Goal: Transaction & Acquisition: Purchase product/service

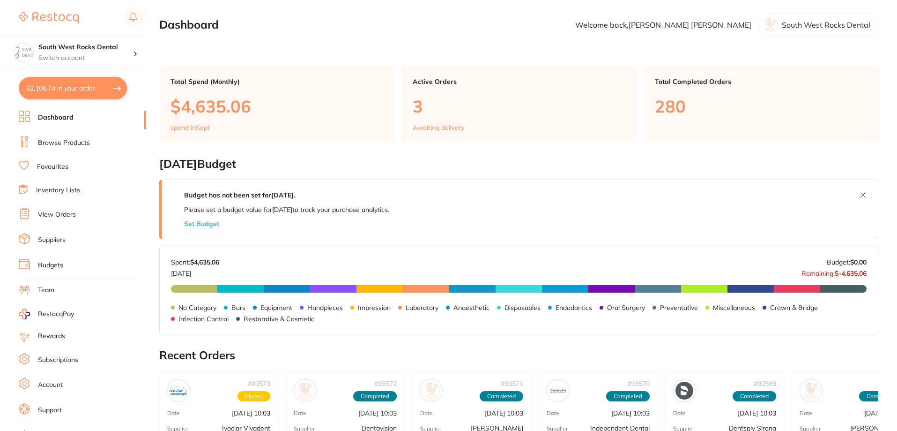
click at [72, 142] on link "Browse Products" at bounding box center [64, 142] width 52 height 9
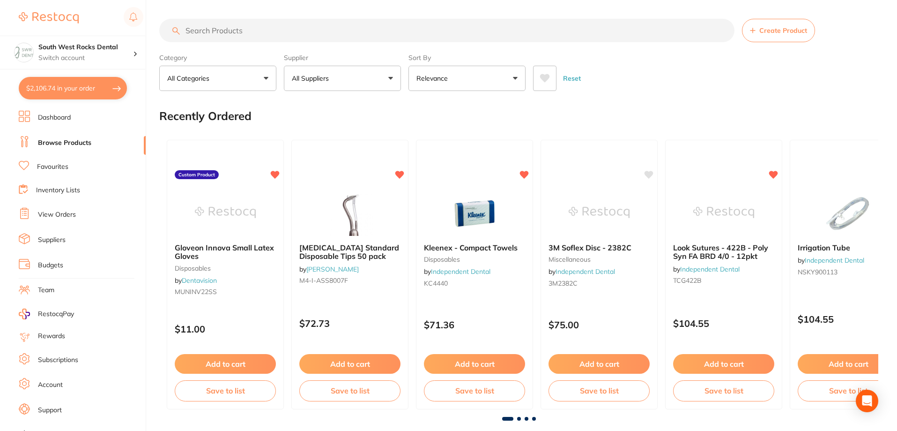
click at [225, 32] on input "search" at bounding box center [446, 30] width 575 height 23
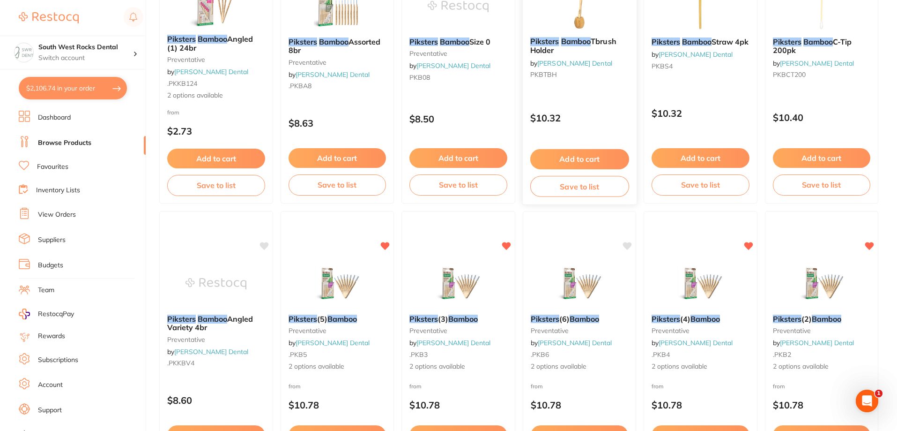
scroll to position [516, 0]
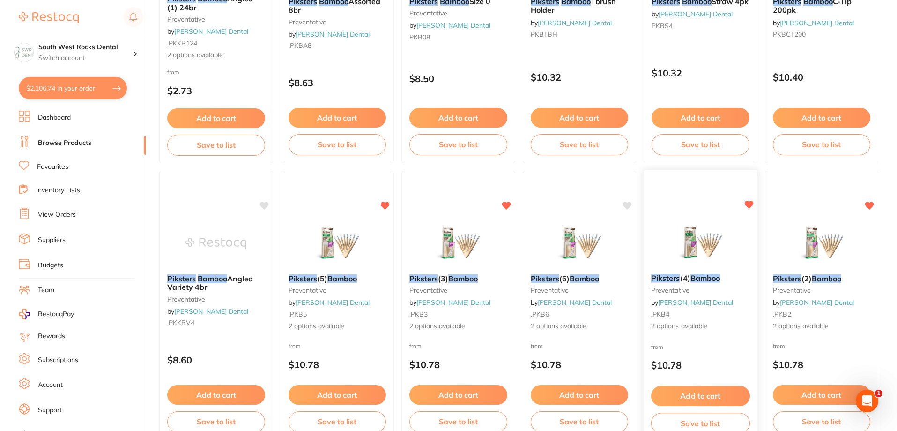
type input "bamboo piksters"
click at [679, 284] on div "Piksters (4) Bamboo preventative by [PERSON_NAME] .PKB4 2 options available" at bounding box center [701, 302] width 114 height 72
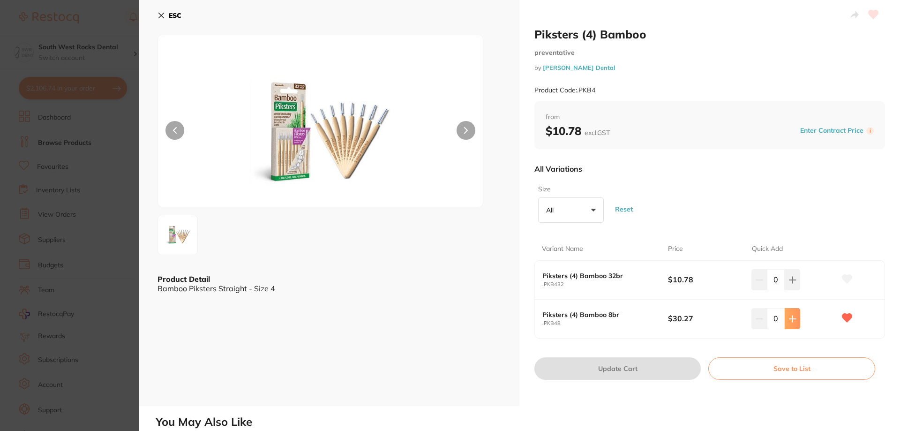
click at [789, 318] on icon at bounding box center [792, 318] width 7 height 7
type input "1"
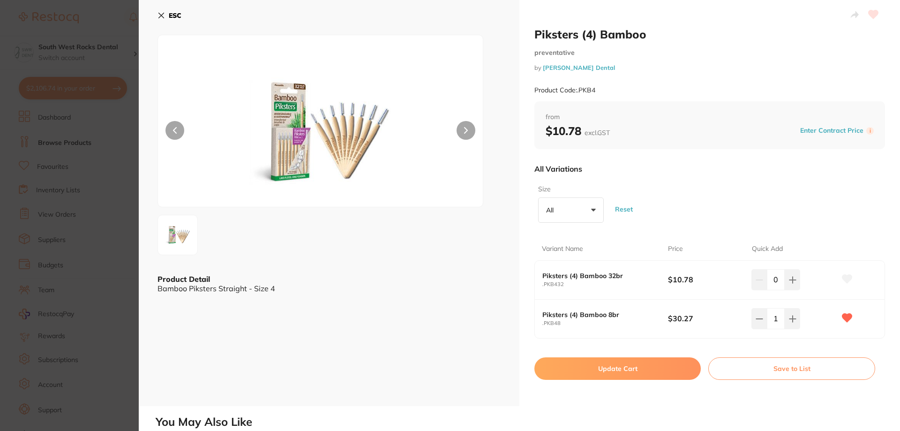
click at [638, 366] on button "Update Cart" at bounding box center [617, 368] width 166 height 22
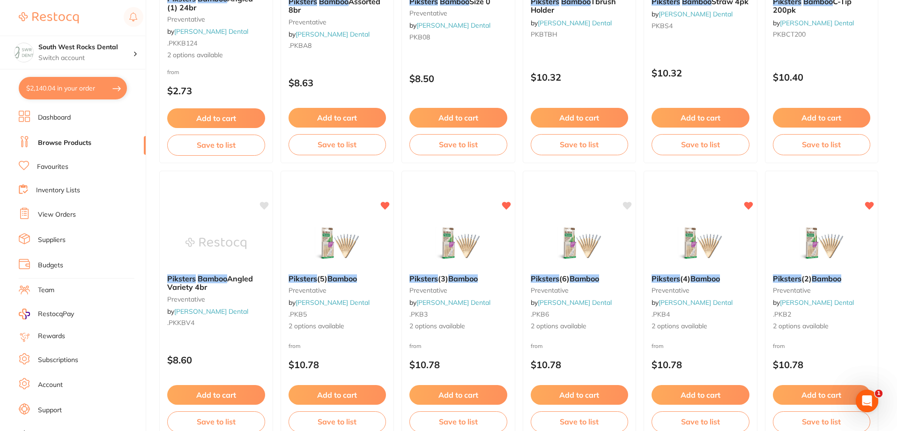
click at [67, 146] on link "Browse Products" at bounding box center [64, 142] width 53 height 9
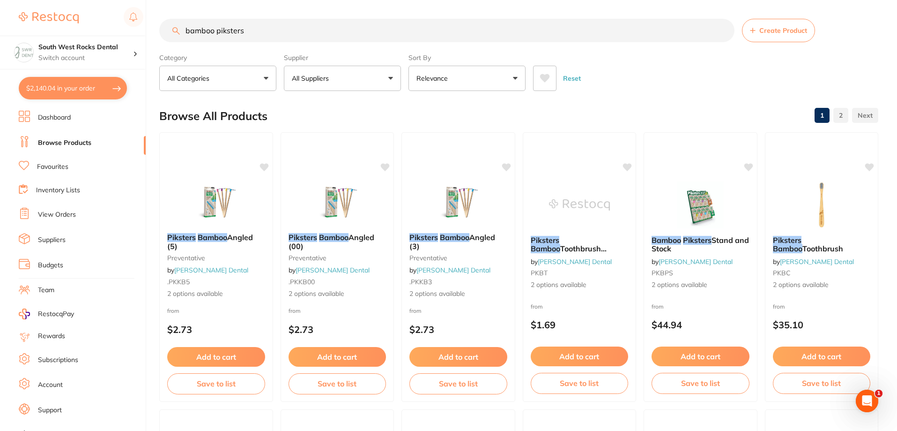
drag, startPoint x: 261, startPoint y: 33, endPoint x: 171, endPoint y: 29, distance: 90.1
click at [171, 29] on input "bamboo piksters" at bounding box center [446, 30] width 575 height 23
click at [58, 164] on link "Favourites" at bounding box center [52, 166] width 31 height 9
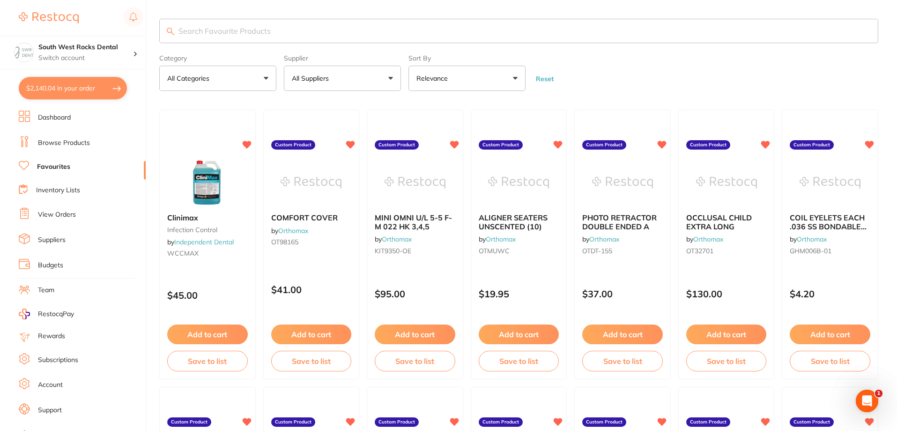
click at [226, 26] on input "search" at bounding box center [518, 31] width 719 height 24
